Goal: Transaction & Acquisition: Purchase product/service

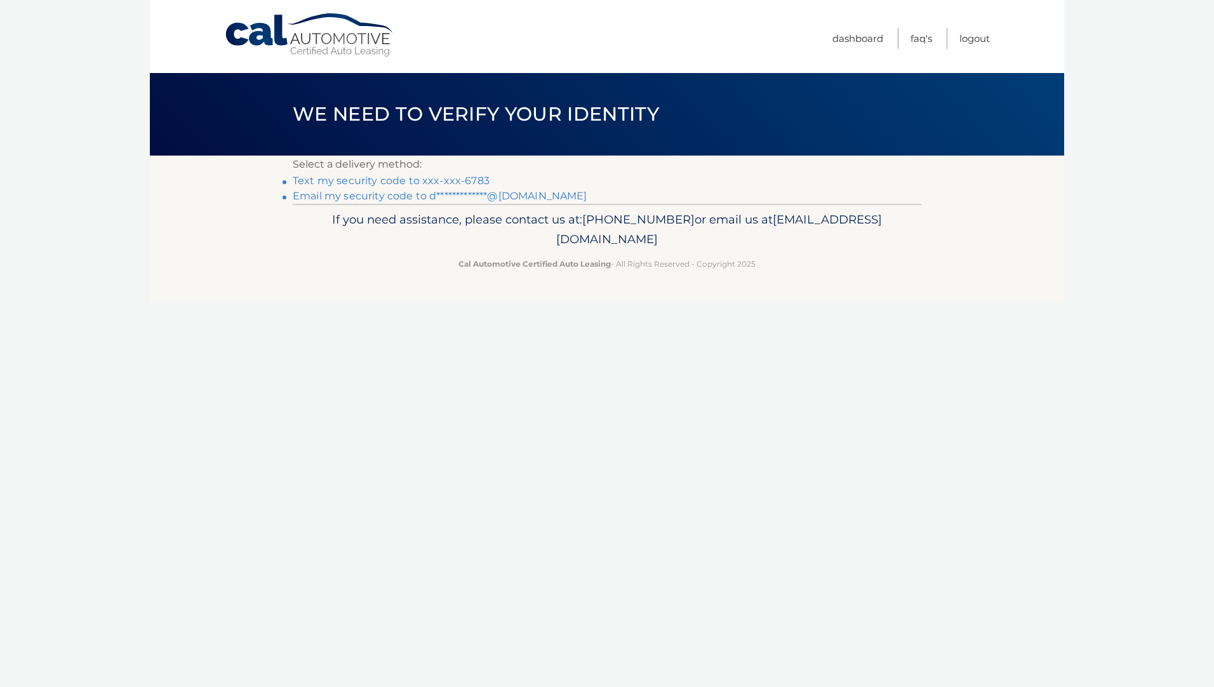
click at [466, 183] on link "Text my security code to xxx-xxx-6783" at bounding box center [391, 181] width 197 height 12
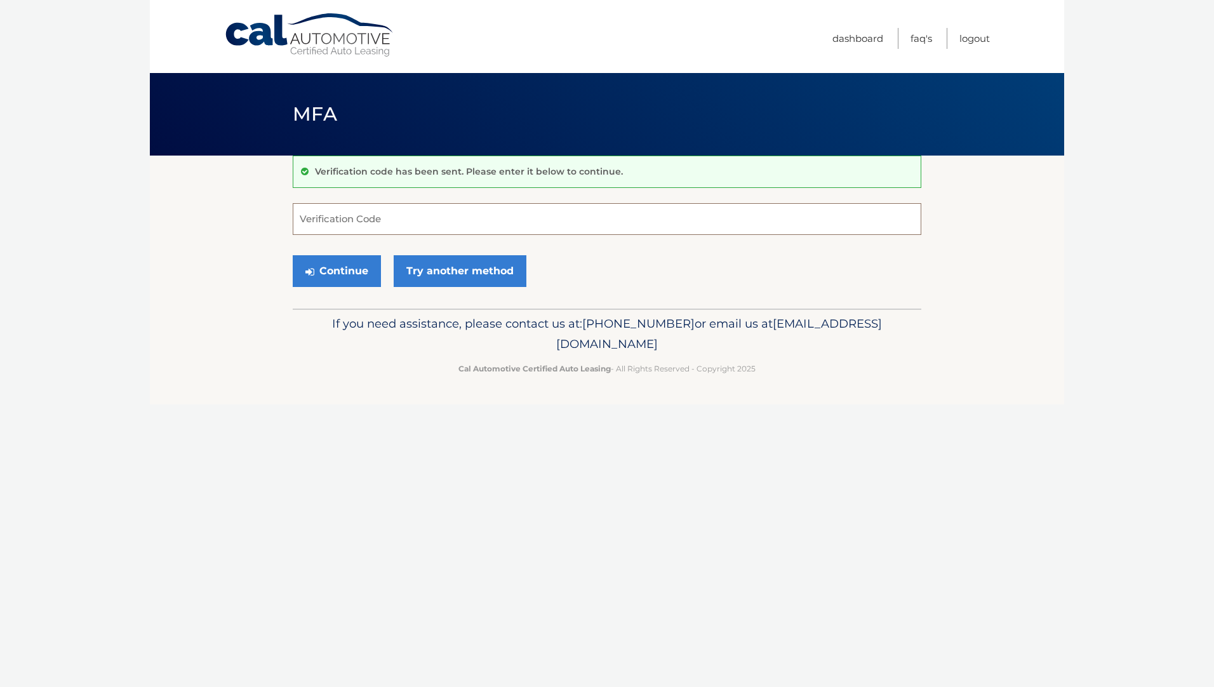
click at [357, 212] on input "Verification Code" at bounding box center [607, 219] width 629 height 32
type input "836225"
click at [338, 276] on button "Continue" at bounding box center [337, 271] width 88 height 32
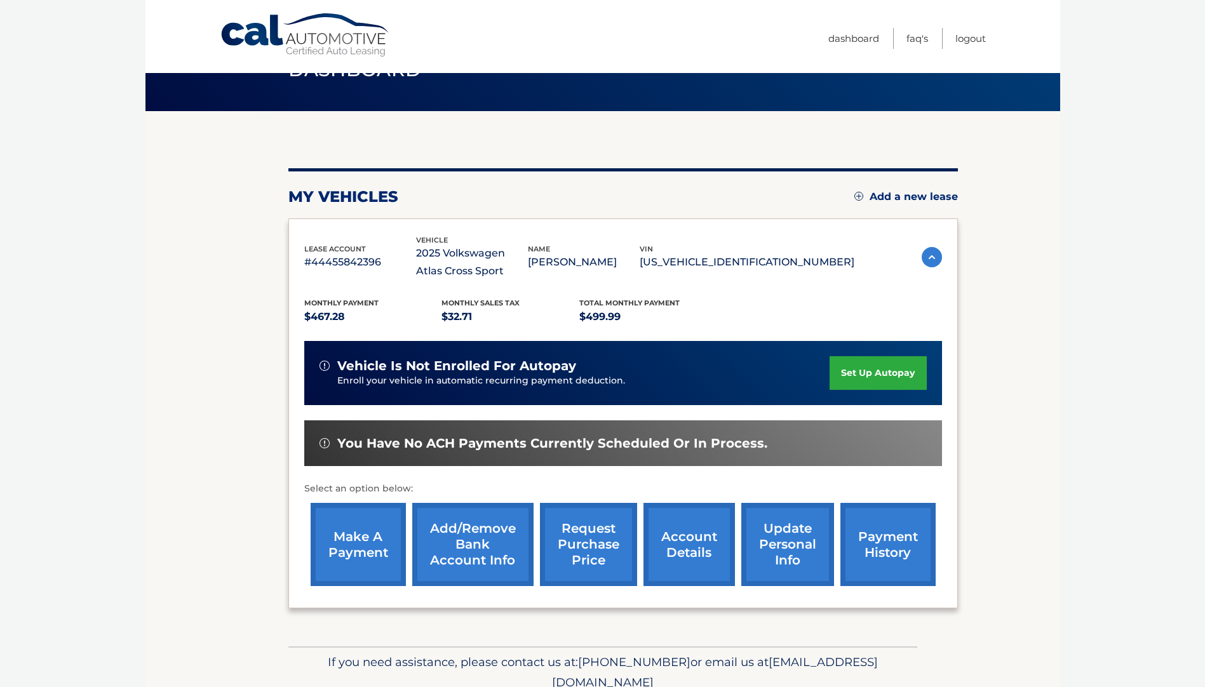
scroll to position [100, 0]
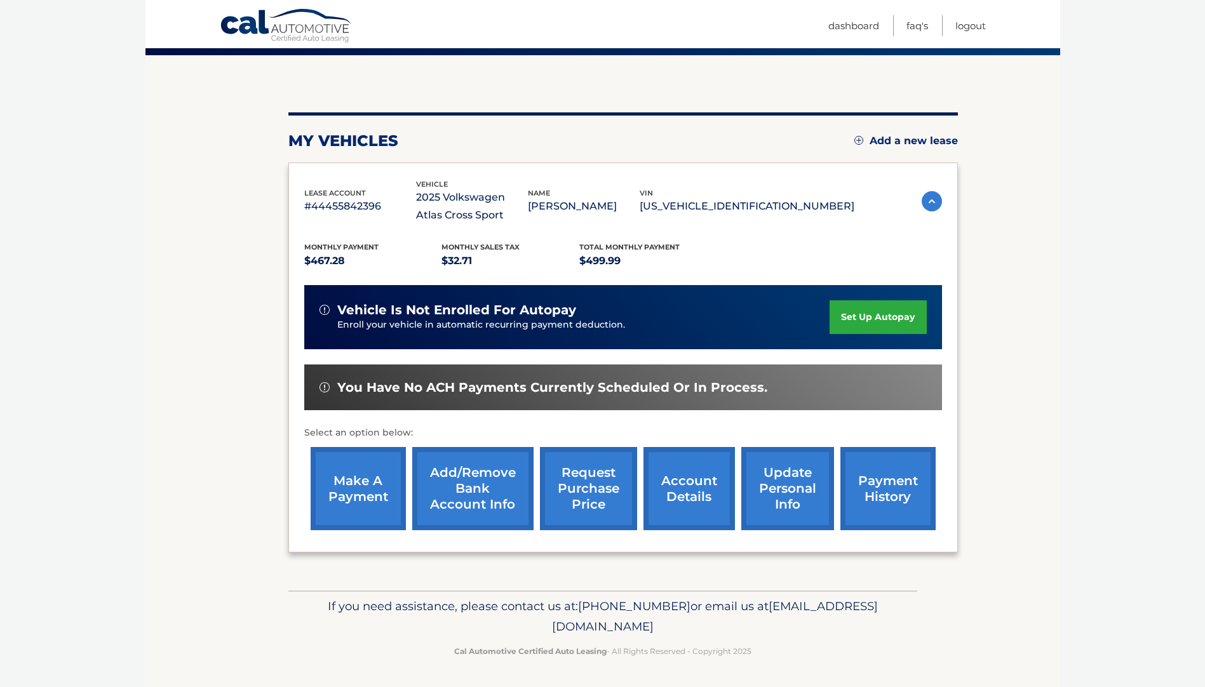
click at [364, 469] on link "make a payment" at bounding box center [358, 488] width 95 height 83
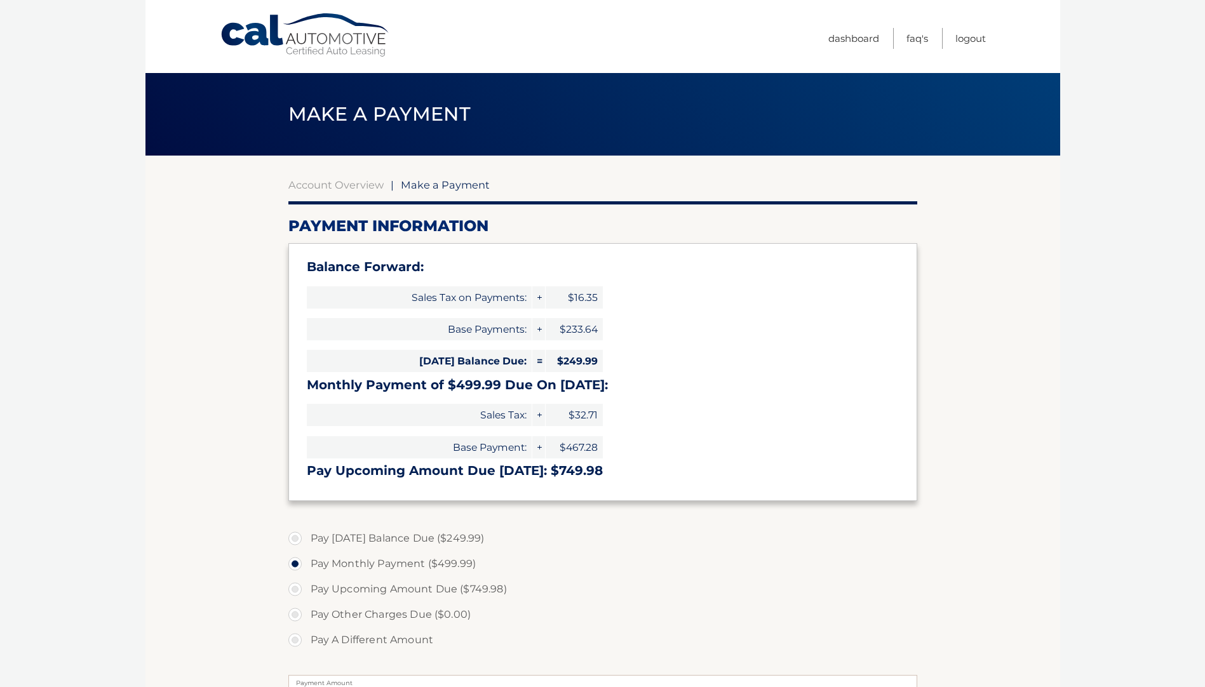
select select "MTliYmM3MzMtODk4MC00MTI4LWE1ZmUtZmMyMzdjMmZkZGU4"
click at [434, 188] on span "Make a Payment" at bounding box center [445, 184] width 89 height 13
click at [439, 183] on span "Make a Payment" at bounding box center [445, 184] width 89 height 13
click at [344, 187] on link "Account Overview" at bounding box center [335, 184] width 95 height 13
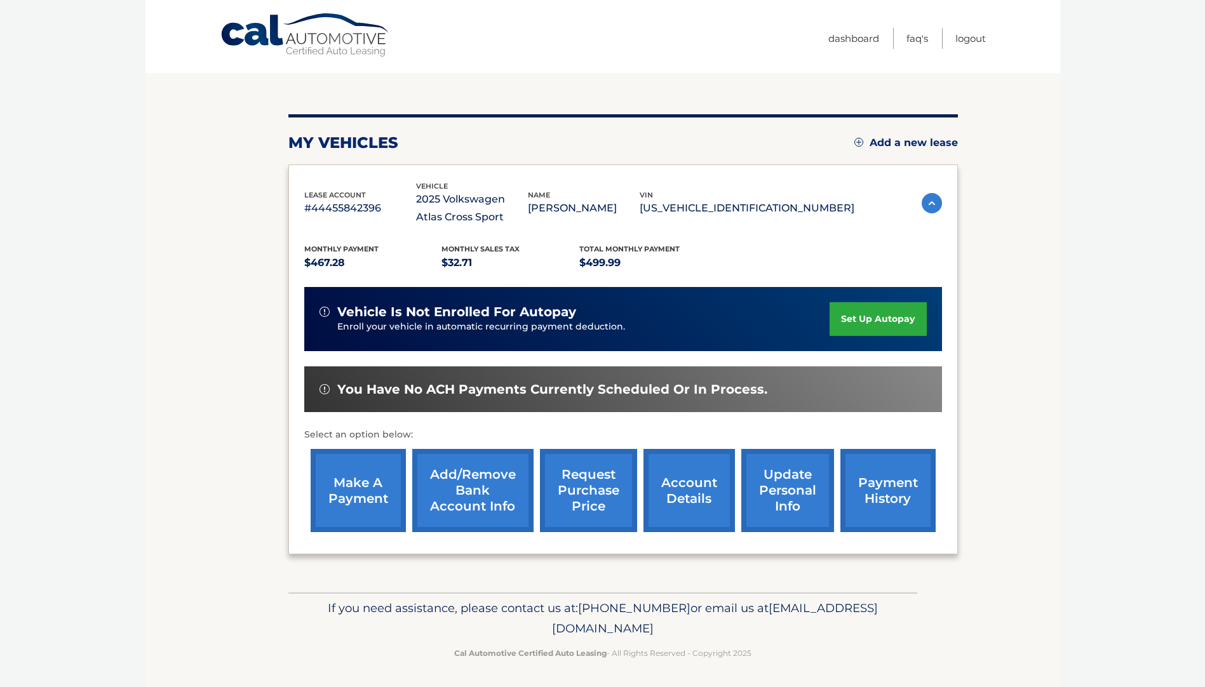
scroll to position [100, 0]
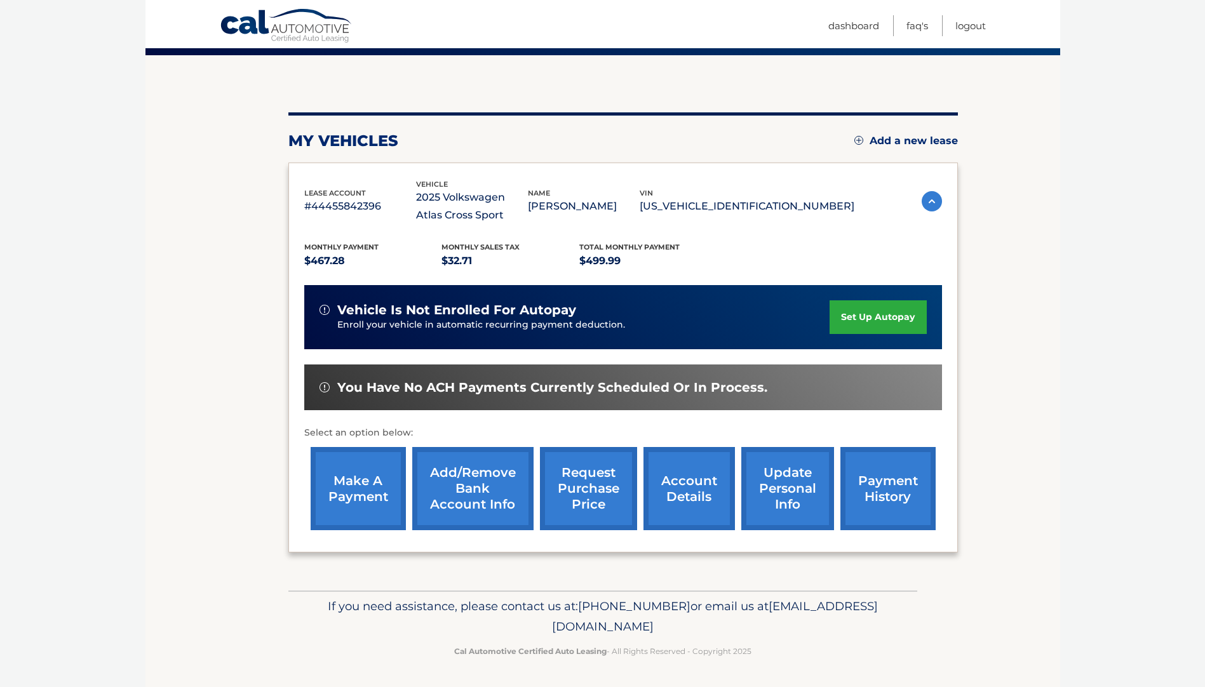
click at [360, 487] on link "make a payment" at bounding box center [358, 488] width 95 height 83
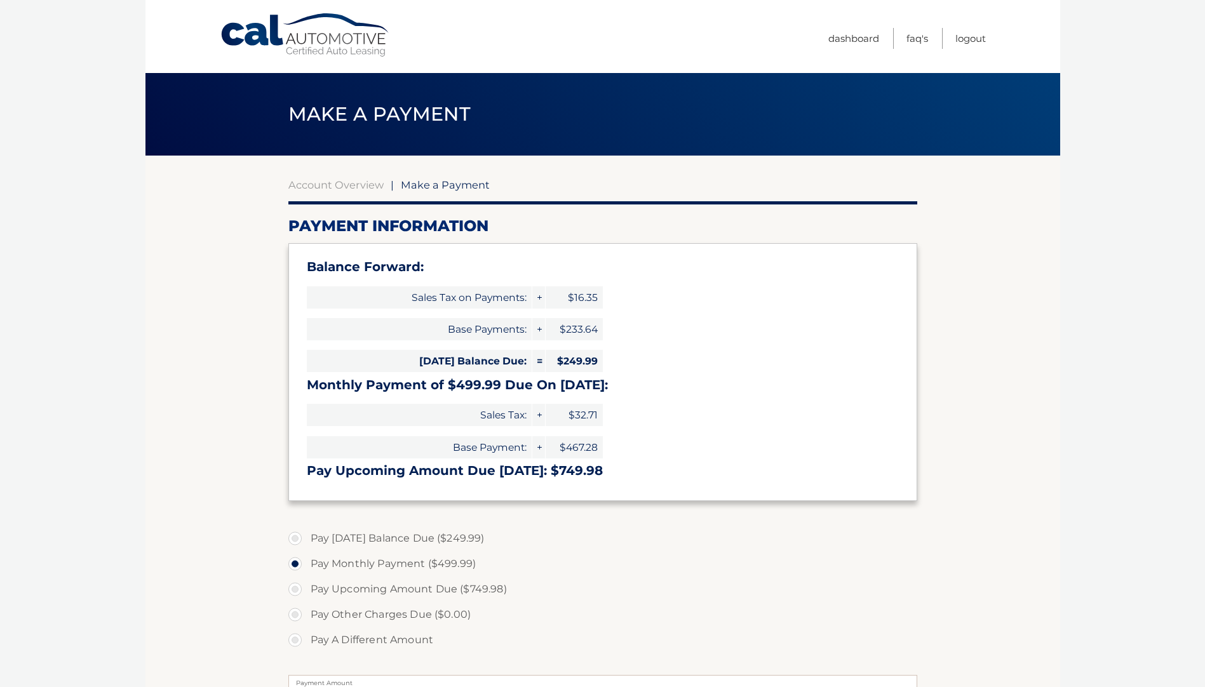
select select "MTliYmM3MzMtODk4MC00MTI4LWE1ZmUtZmMyMzdjMmZkZGU4"
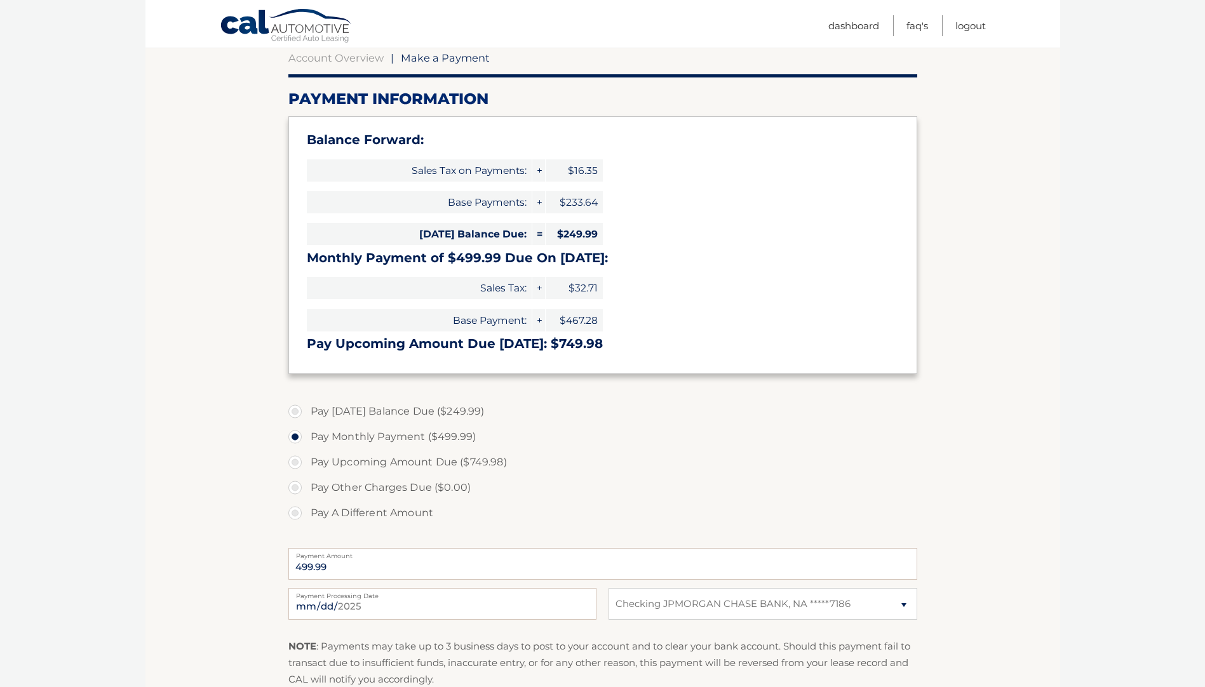
scroll to position [191, 0]
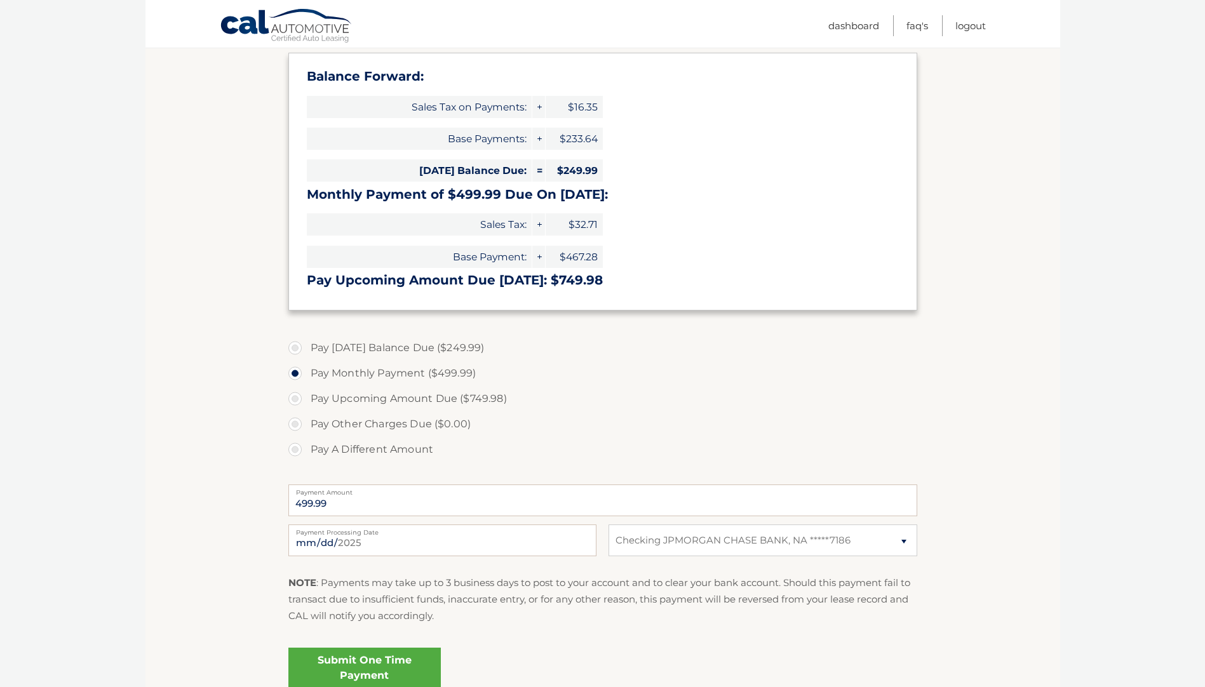
click at [293, 349] on label "Pay [DATE] Balance Due ($249.99)" at bounding box center [602, 347] width 629 height 25
click at [293, 349] on input "Pay [DATE] Balance Due ($249.99)" at bounding box center [299, 345] width 13 height 20
radio input "true"
type input "249.99"
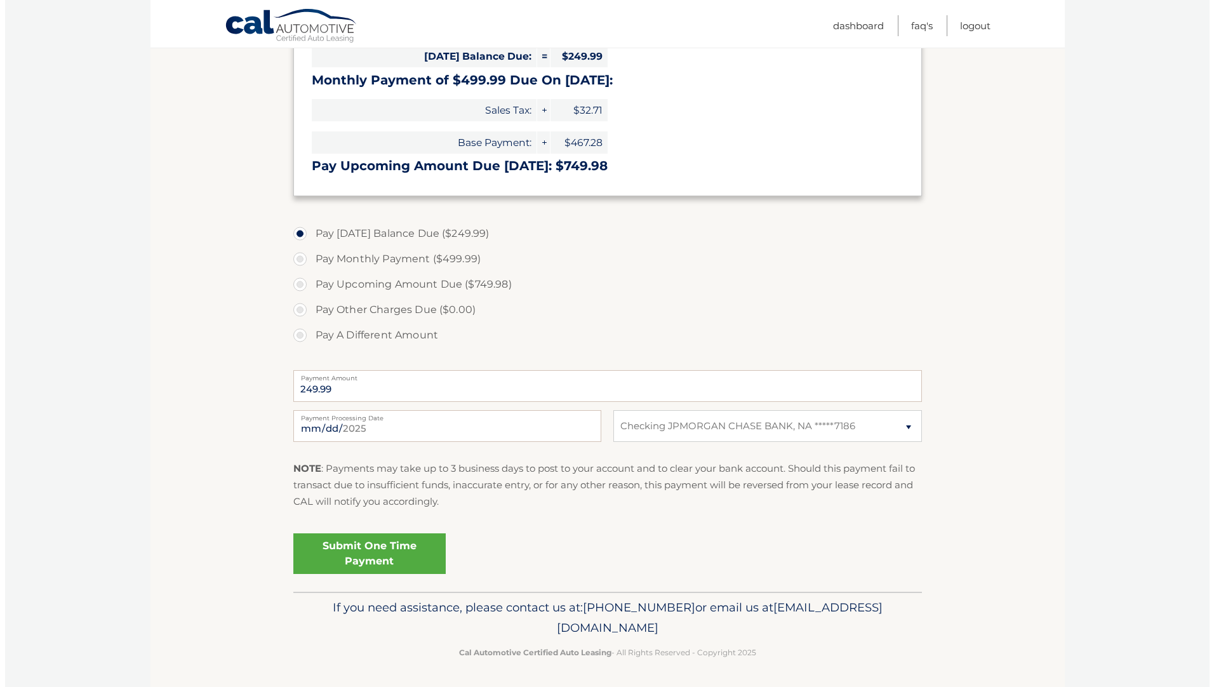
scroll to position [306, 0]
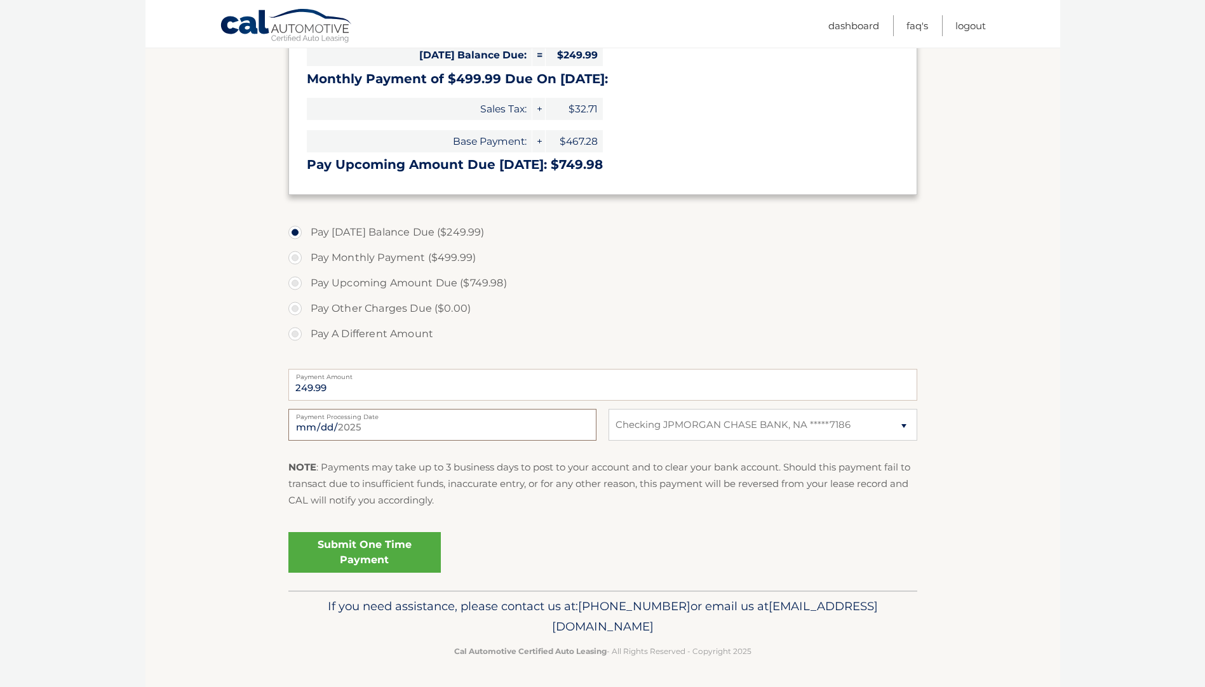
click at [393, 422] on input "[DATE]" at bounding box center [442, 425] width 308 height 32
type input "[DATE]"
click at [394, 552] on link "Submit One Time Payment" at bounding box center [364, 552] width 152 height 41
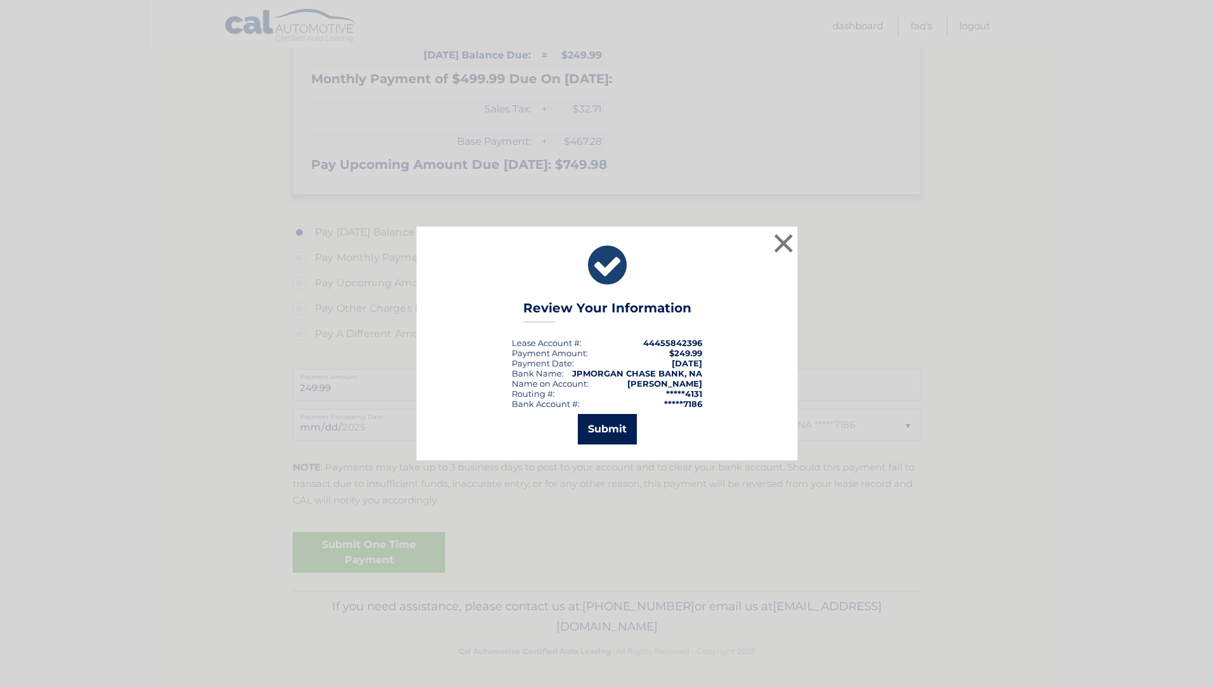
drag, startPoint x: 608, startPoint y: 432, endPoint x: 597, endPoint y: 422, distance: 14.8
click at [597, 422] on button "Submit" at bounding box center [607, 429] width 59 height 30
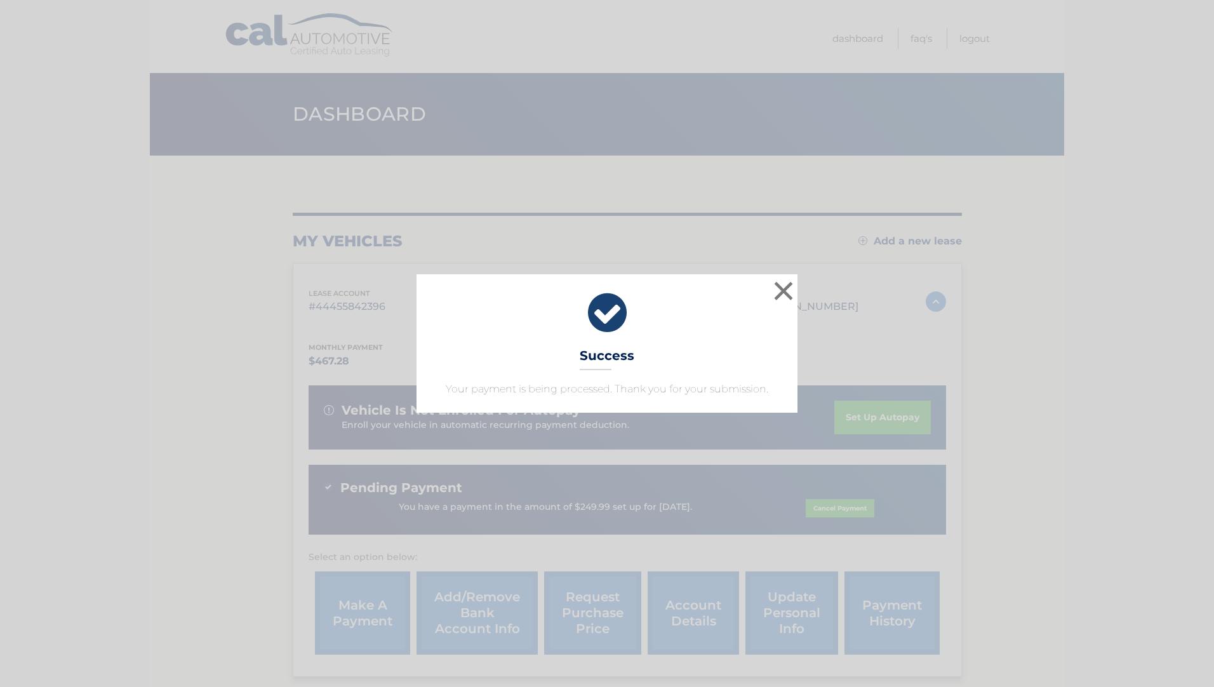
click at [1121, 271] on div "× Success Your payment is being processed. Thank you for your submission. Loadi…" at bounding box center [607, 343] width 1214 height 687
